Goal: Navigation & Orientation: Find specific page/section

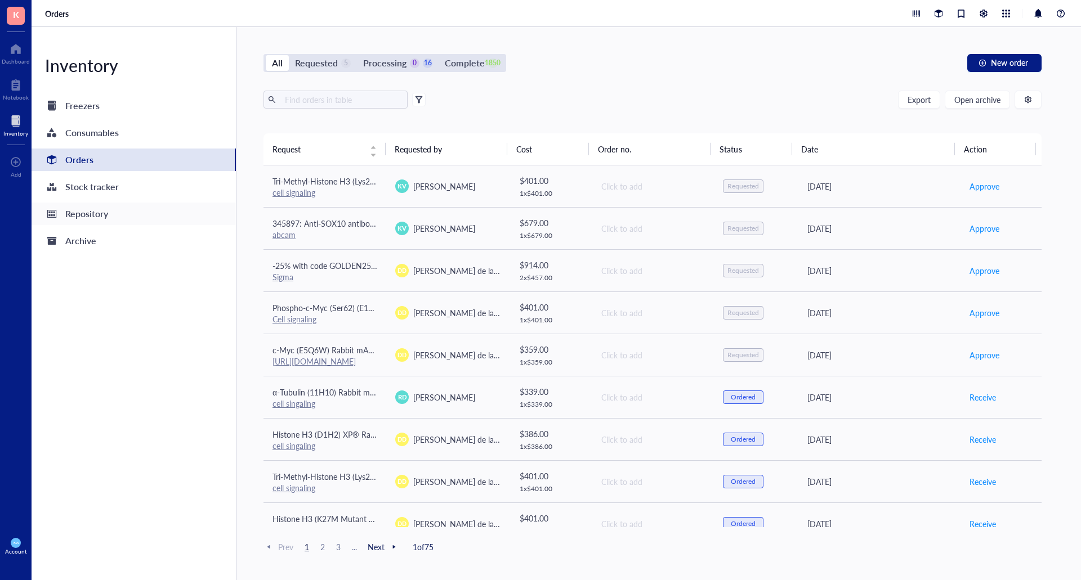
click at [101, 217] on div "Repository" at bounding box center [86, 214] width 43 height 16
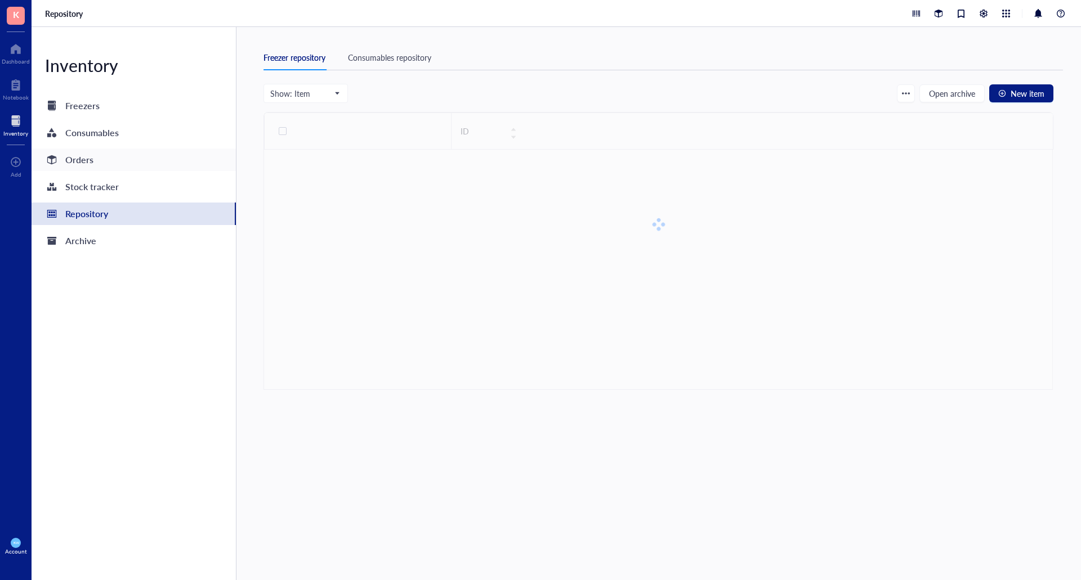
click at [74, 166] on div "Orders" at bounding box center [79, 160] width 28 height 16
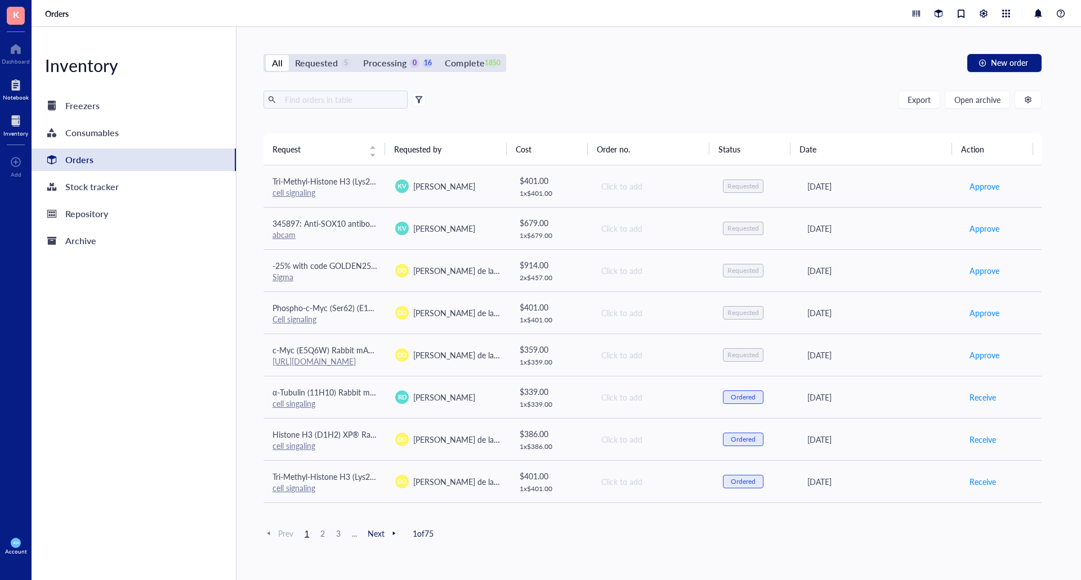
click at [9, 91] on div at bounding box center [16, 85] width 26 height 18
